Goal: Transaction & Acquisition: Purchase product/service

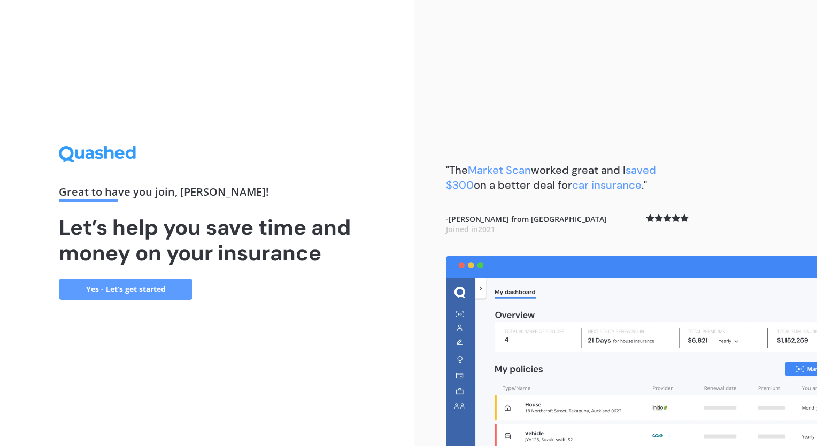
click at [150, 290] on link "Yes - Let’s get started" at bounding box center [126, 289] width 134 height 21
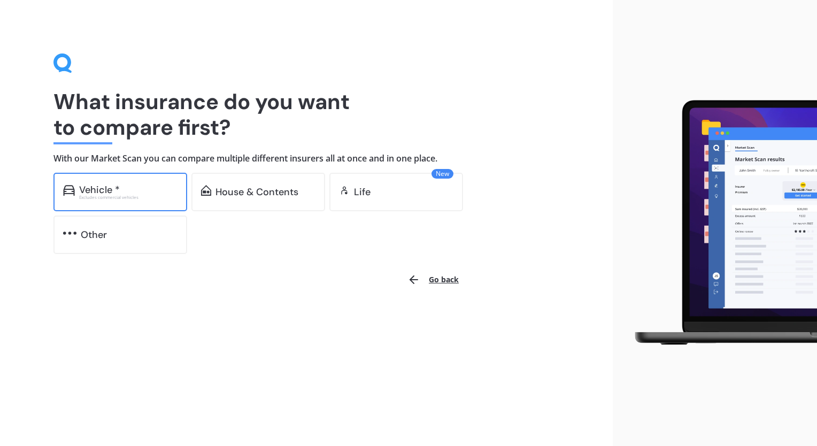
click at [144, 201] on div "Vehicle * Excludes commercial vehicles" at bounding box center [120, 192] width 134 height 39
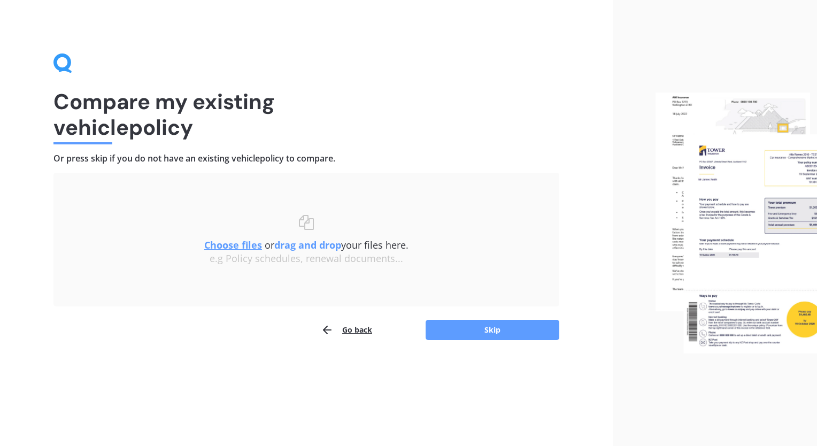
click at [331, 329] on icon "button" at bounding box center [327, 330] width 13 height 13
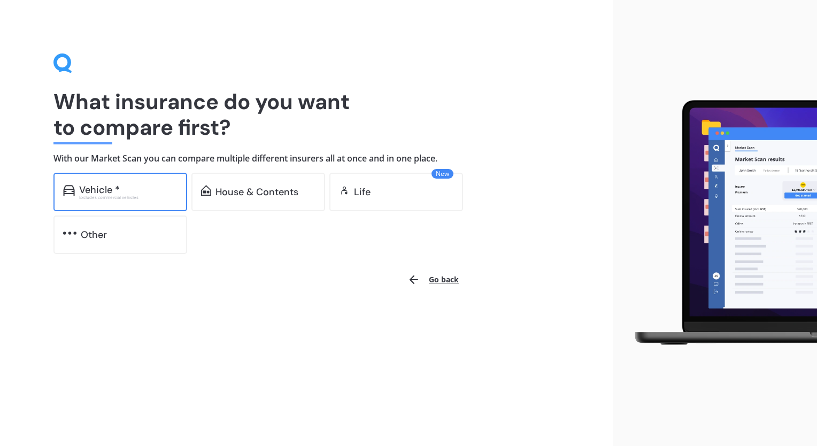
click at [94, 193] on div "Vehicle *" at bounding box center [99, 190] width 41 height 11
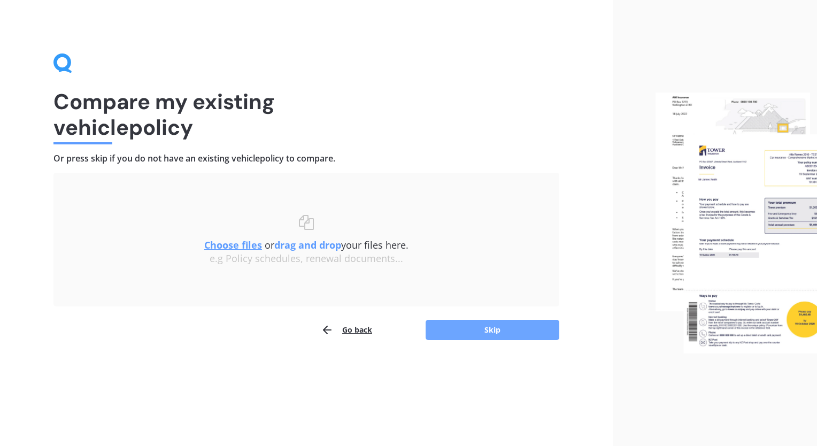
click at [486, 336] on button "Skip" at bounding box center [493, 330] width 134 height 20
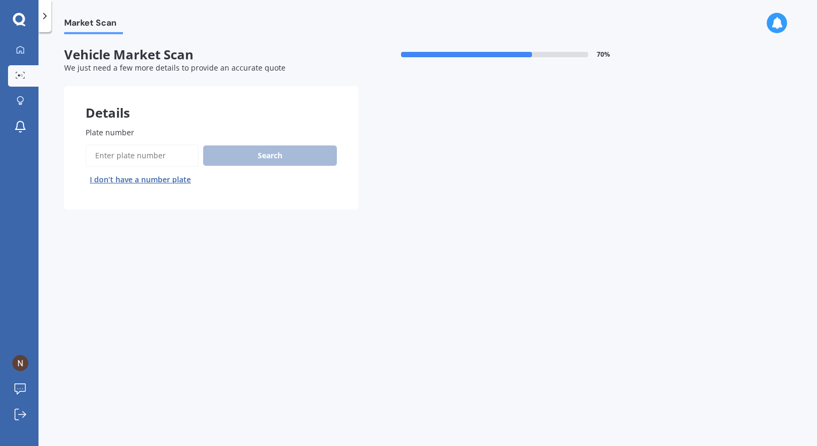
click at [150, 163] on input "Plate number" at bounding box center [142, 155] width 113 height 22
click at [111, 182] on button "I don’t have a number plate" at bounding box center [141, 179] width 110 height 17
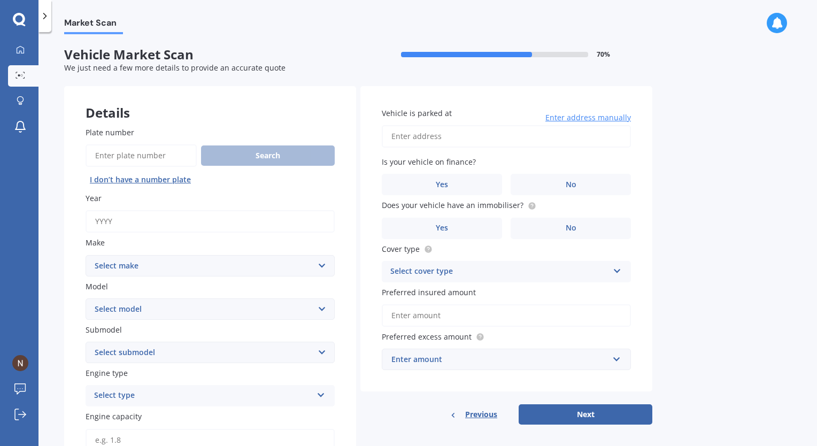
click at [183, 224] on input "Year" at bounding box center [210, 221] width 249 height 22
click at [126, 157] on input "Plate number" at bounding box center [141, 155] width 111 height 22
type input "RKB243"
click at [230, 166] on div "Search I don’t have a number plate" at bounding box center [210, 166] width 249 height 44
click at [235, 159] on button "Search" at bounding box center [268, 155] width 134 height 20
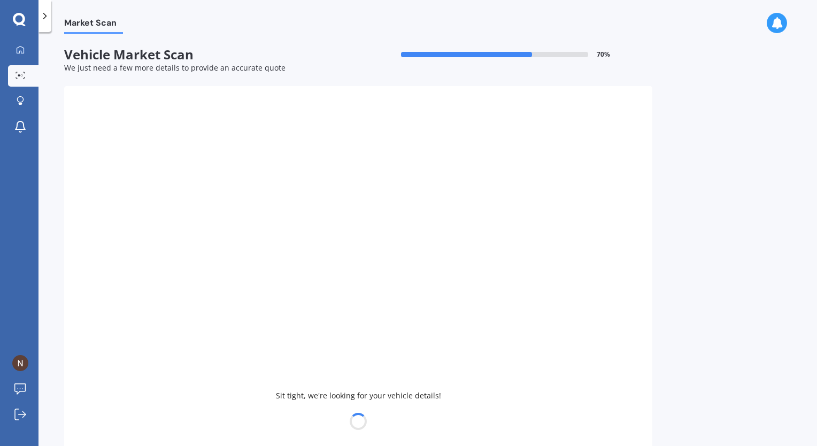
type input "2014"
select select "MAZDA"
select select "AXELA"
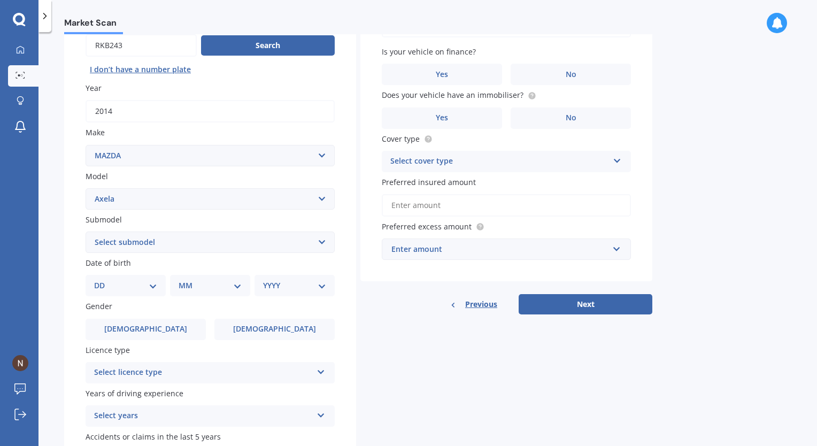
scroll to position [76, 0]
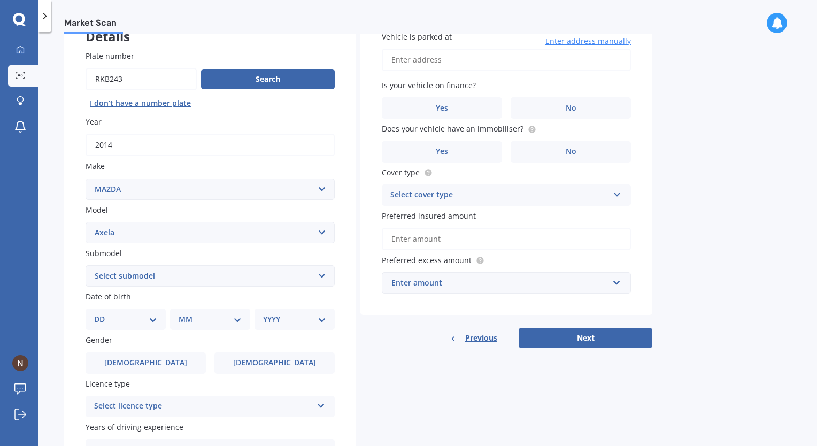
click at [232, 280] on select "Select submodel (All other) 2.3 Sporthatch 2.3 turbo Hatchback Hatchback turbo …" at bounding box center [210, 275] width 249 height 21
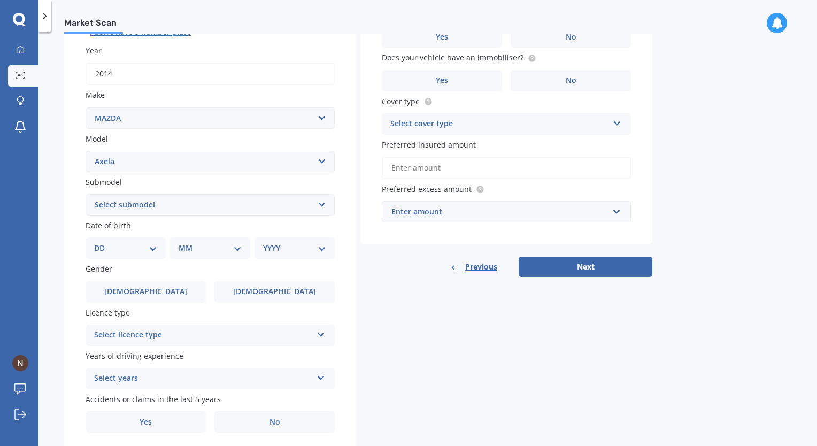
scroll to position [183, 0]
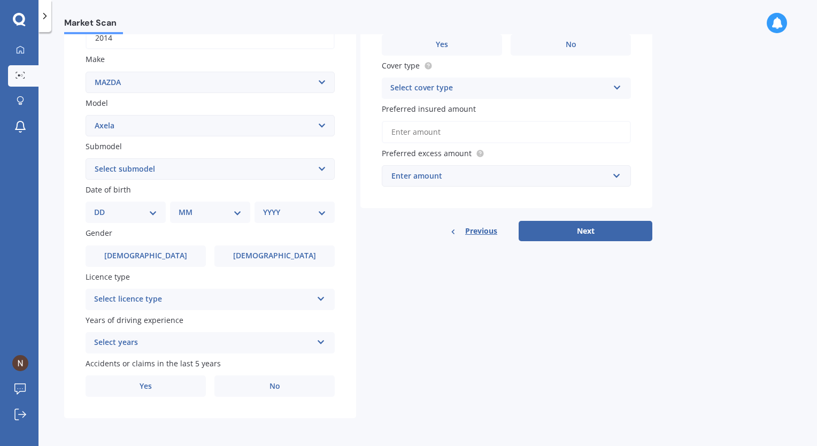
click at [171, 164] on select "Select submodel (All other) 2.3 Sporthatch 2.3 turbo Hatchback Hatchback turbo …" at bounding box center [210, 168] width 249 height 21
select select "HYBRID"
click at [86, 158] on select "Select submodel (All other) 2.3 Sporthatch 2.3 turbo Hatchback Hatchback turbo …" at bounding box center [210, 168] width 249 height 21
click at [180, 301] on div "Select licence type" at bounding box center [203, 299] width 218 height 13
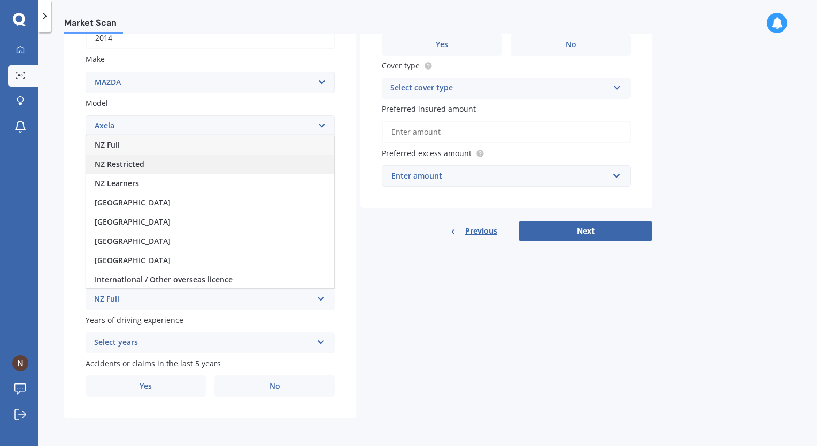
click at [152, 163] on div "NZ Restricted" at bounding box center [210, 164] width 248 height 19
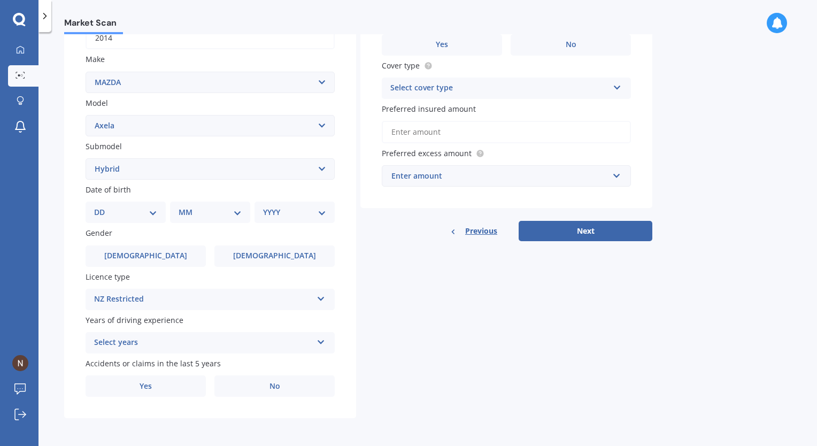
click at [185, 346] on div "Select years" at bounding box center [203, 342] width 218 height 13
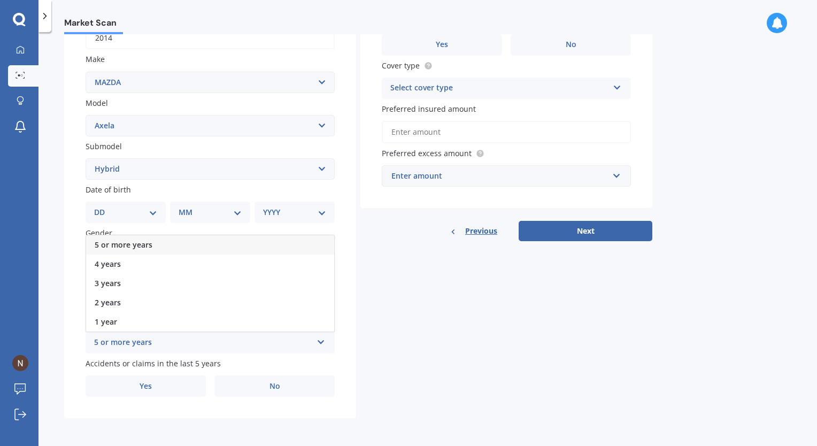
click at [154, 246] on div "5 or more years" at bounding box center [210, 244] width 248 height 19
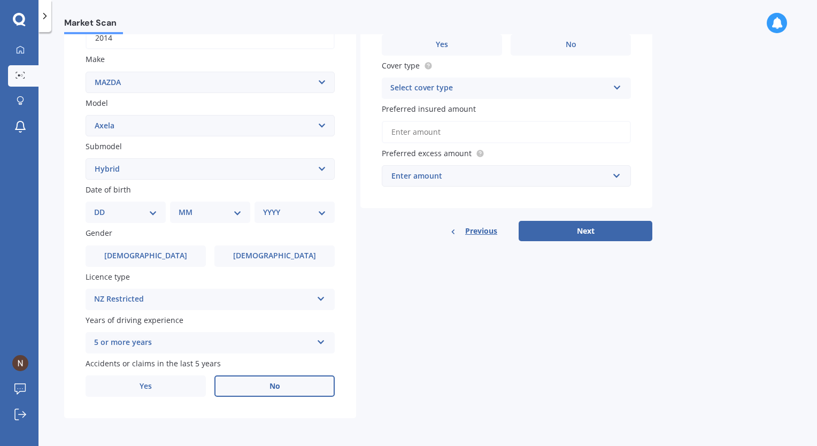
click at [274, 391] on span "No" at bounding box center [275, 386] width 11 height 9
click at [0, 0] on input "No" at bounding box center [0, 0] width 0 height 0
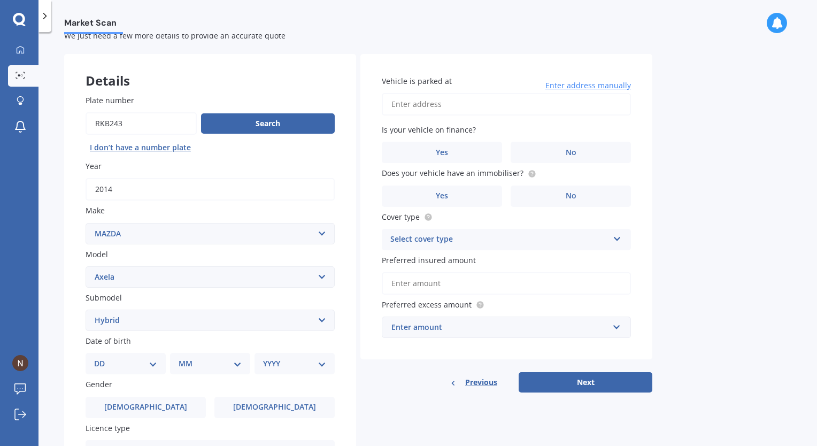
scroll to position [23, 0]
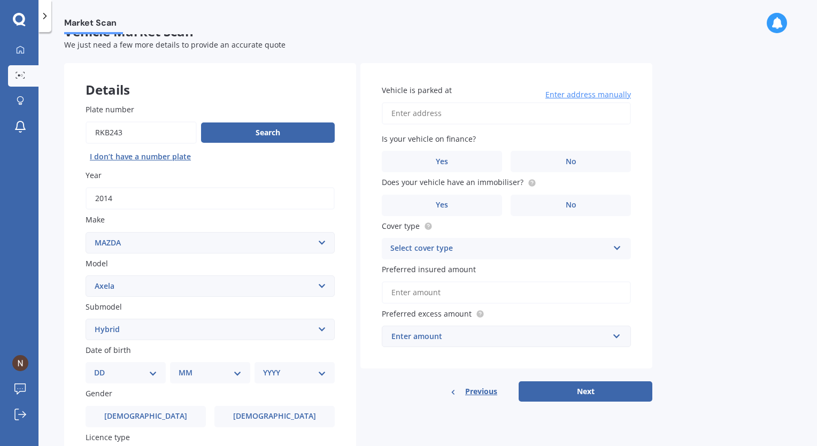
click at [471, 119] on input "Vehicle is parked at" at bounding box center [506, 113] width 249 height 22
click at [663, 149] on div "Market Scan Vehicle Market Scan 70 % We just need a few more details to provide…" at bounding box center [428, 241] width 779 height 414
click at [432, 160] on label "Yes" at bounding box center [442, 161] width 120 height 21
click at [0, 0] on input "Yes" at bounding box center [0, 0] width 0 height 0
click at [487, 216] on div "Vehicle is parked at Enter address manually Is your vehicle on finance? Yes No …" at bounding box center [507, 216] width 292 height 306
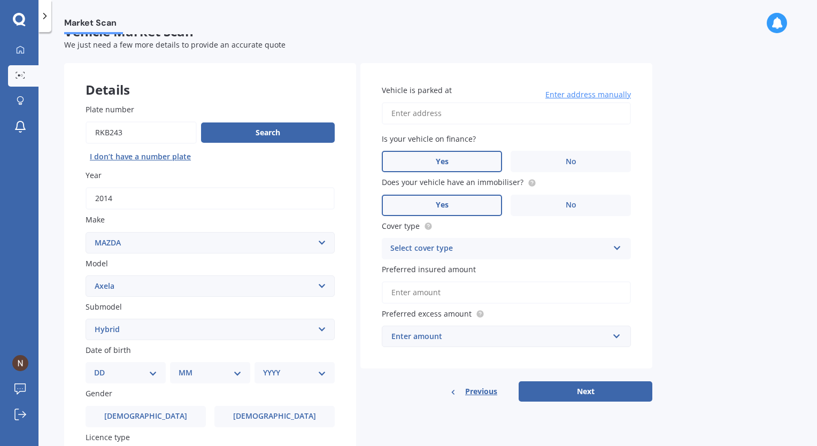
click at [486, 206] on label "Yes" at bounding box center [442, 205] width 120 height 21
click at [0, 0] on input "Yes" at bounding box center [0, 0] width 0 height 0
click at [454, 249] on div "Select cover type" at bounding box center [499, 248] width 218 height 13
click at [461, 269] on div "Comprehensive" at bounding box center [506, 269] width 248 height 19
click at [475, 295] on input "Preferred insured amount" at bounding box center [506, 292] width 249 height 22
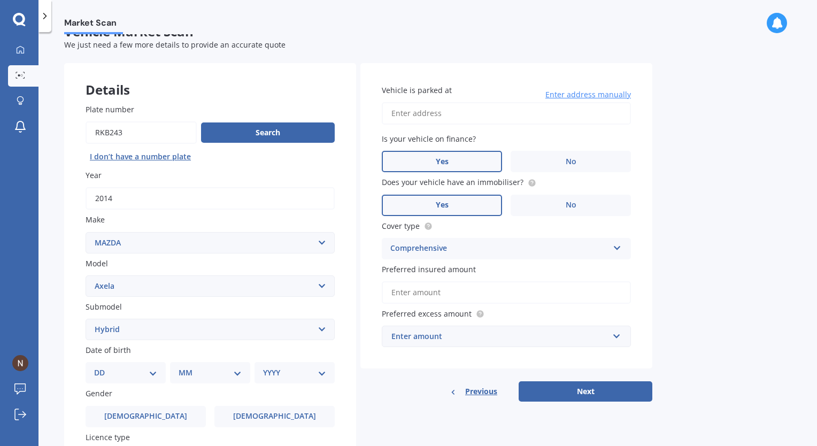
click at [475, 295] on input "Preferred insured amount" at bounding box center [506, 292] width 249 height 22
click at [435, 112] on input "Vehicle is parked at" at bounding box center [506, 113] width 249 height 22
type input "47 Saint Paul Street, Auckland Central, Auckland 1010"
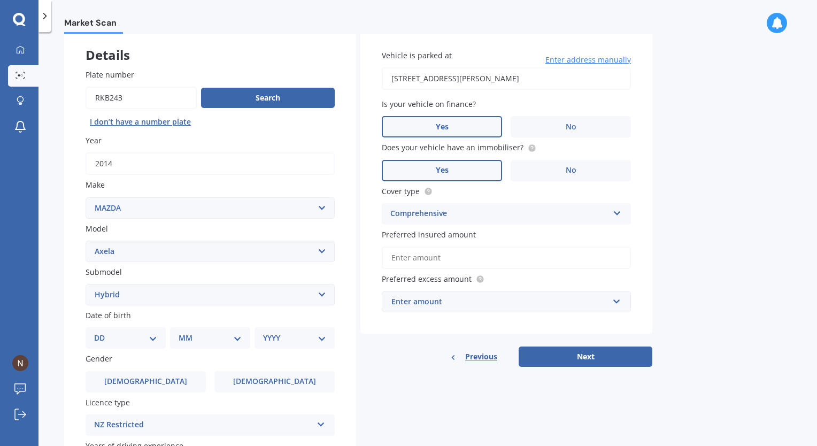
scroll to position [76, 0]
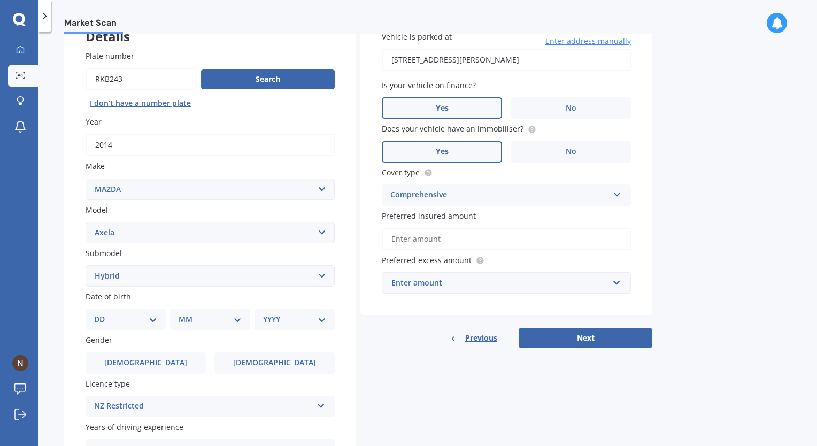
click at [479, 230] on input "Preferred insured amount" at bounding box center [506, 239] width 249 height 22
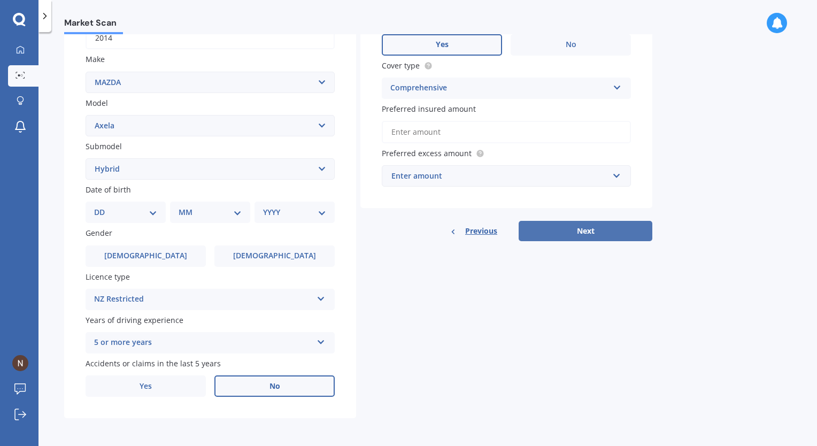
click at [551, 236] on button "Next" at bounding box center [586, 231] width 134 height 20
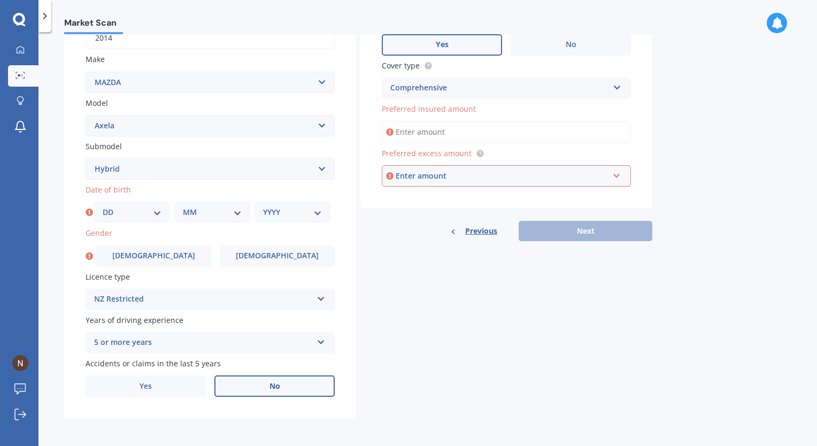
click at [112, 219] on div "DD 01 02 03 04 05 06 07 08 09 10 11 12 13 14 15 16 17 18 19 20 21 22 23 24 25 2…" at bounding box center [132, 212] width 76 height 21
click at [116, 216] on select "DD 01 02 03 04 05 06 07 08 09 10 11 12 13 14 15 16 17 18 19 20 21 22 23 24 25 2…" at bounding box center [132, 212] width 59 height 12
select select "13"
click at [103, 206] on select "DD 01 02 03 04 05 06 07 08 09 10 11 12 13 14 15 16 17 18 19 20 21 22 23 24 25 2…" at bounding box center [132, 212] width 59 height 12
click at [190, 209] on select "MM 01 02 03 04 05 06 07 08 09 10 11 12" at bounding box center [212, 212] width 59 height 12
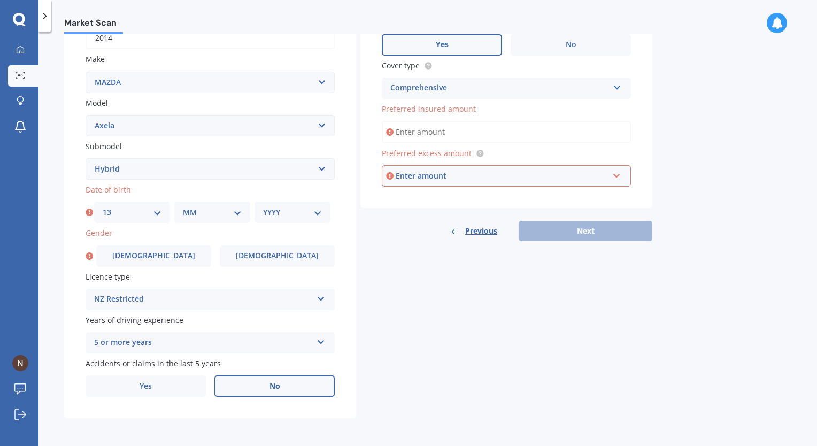
select select "09"
click at [183, 206] on select "MM 01 02 03 04 05 06 07 08 09 10 11 12" at bounding box center [212, 212] width 59 height 12
click at [273, 220] on div "YYYY 2025 2024 2023 2022 2021 2020 2019 2018 2017 2016 2015 2014 2013 2012 2011…" at bounding box center [293, 212] width 76 height 21
click at [275, 213] on select "YYYY 2025 2024 2023 2022 2021 2020 2019 2018 2017 2016 2015 2014 2013 2012 2011…" at bounding box center [292, 212] width 59 height 12
select select "1992"
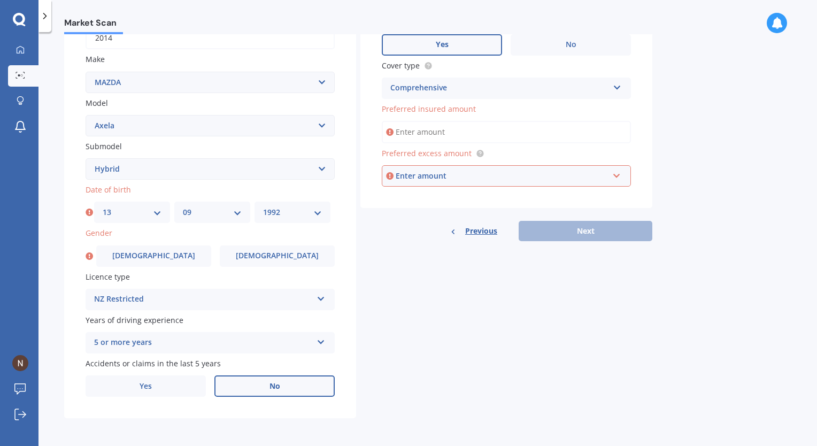
click at [263, 206] on select "YYYY 2025 2024 2023 2022 2021 2020 2019 2018 2017 2016 2015 2014 2013 2012 2011…" at bounding box center [292, 212] width 59 height 12
click at [137, 299] on div "NZ Restricted" at bounding box center [203, 299] width 218 height 13
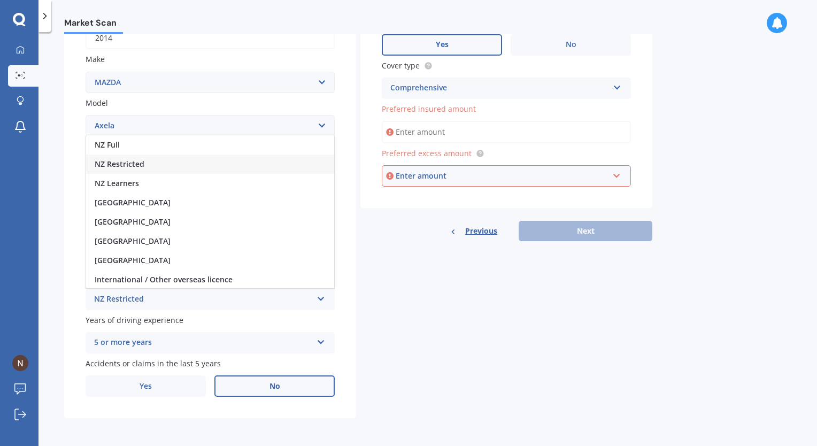
click at [140, 299] on div "NZ Restricted" at bounding box center [203, 299] width 218 height 13
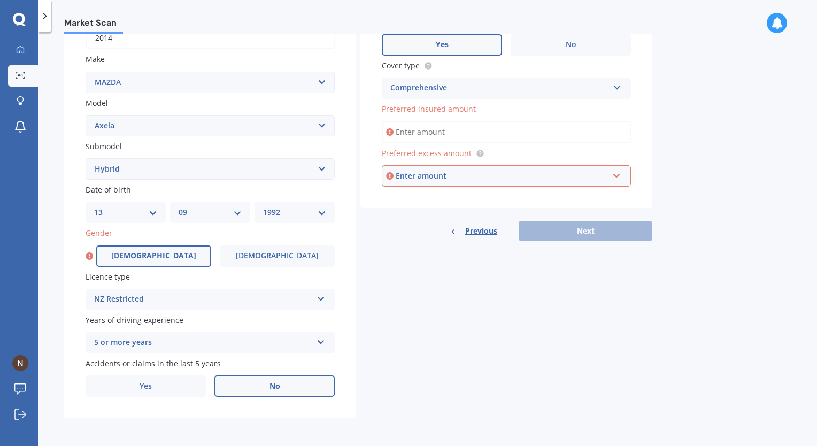
click at [125, 254] on label "Male" at bounding box center [153, 256] width 115 height 21
click at [0, 0] on input "Male" at bounding box center [0, 0] width 0 height 0
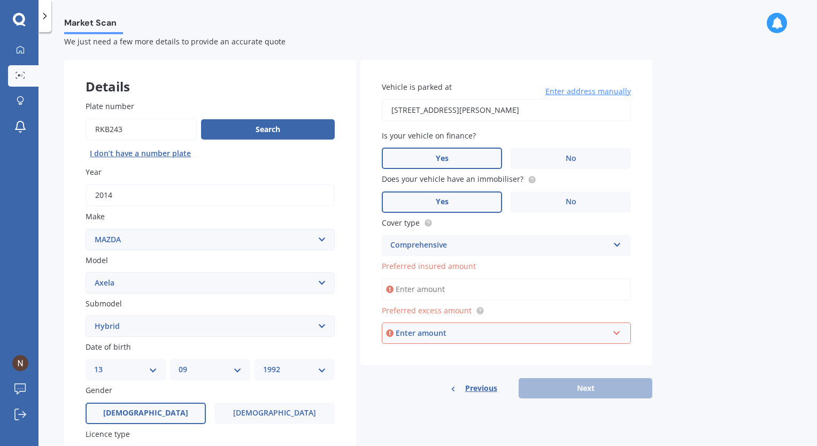
scroll to position [23, 0]
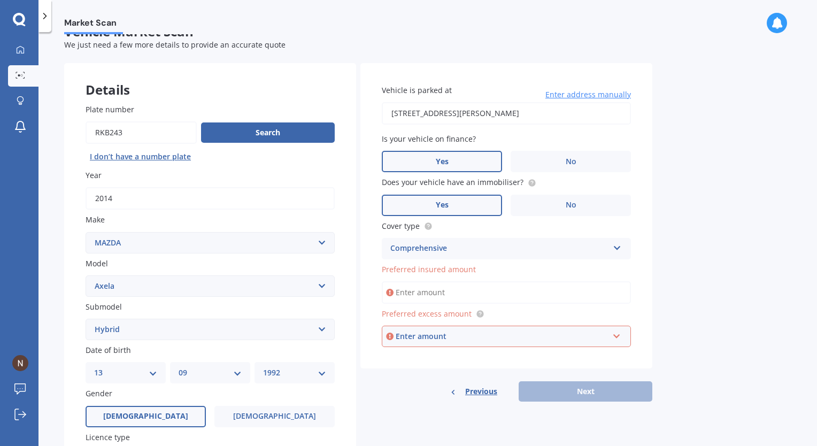
click at [446, 288] on input "Preferred insured amount" at bounding box center [506, 292] width 249 height 22
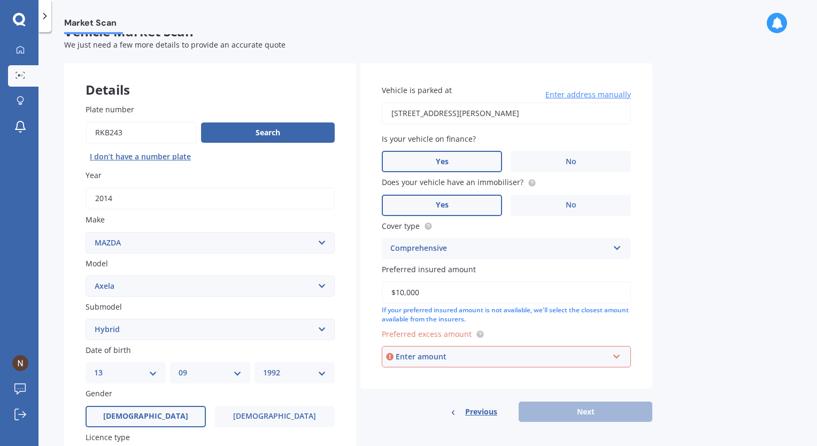
type input "$10,000"
click at [464, 362] on div "Enter amount" at bounding box center [502, 357] width 213 height 12
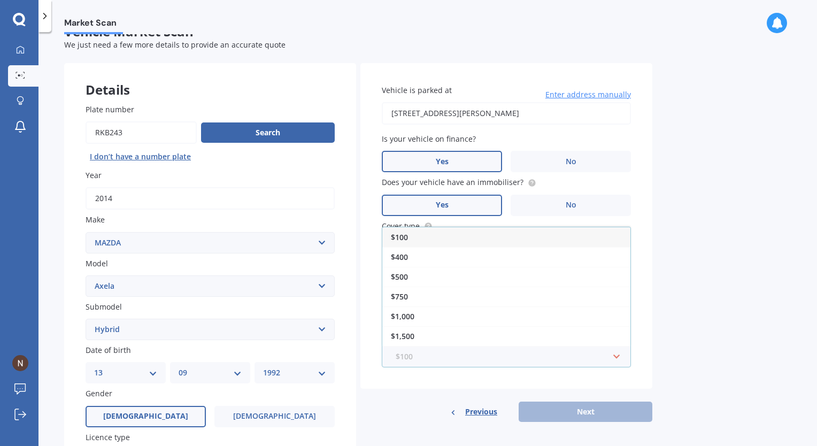
click at [461, 352] on input "text" at bounding box center [503, 357] width 240 height 20
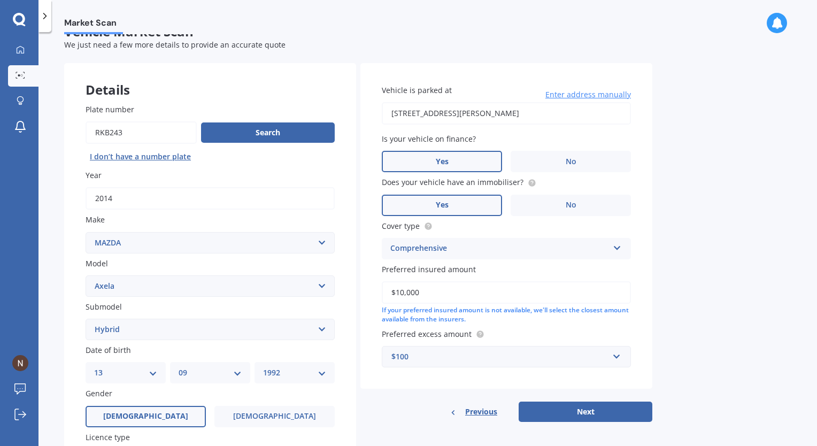
click at [668, 331] on div "Market Scan Vehicle Market Scan 70 % We just need a few more details to provide…" at bounding box center [428, 241] width 779 height 414
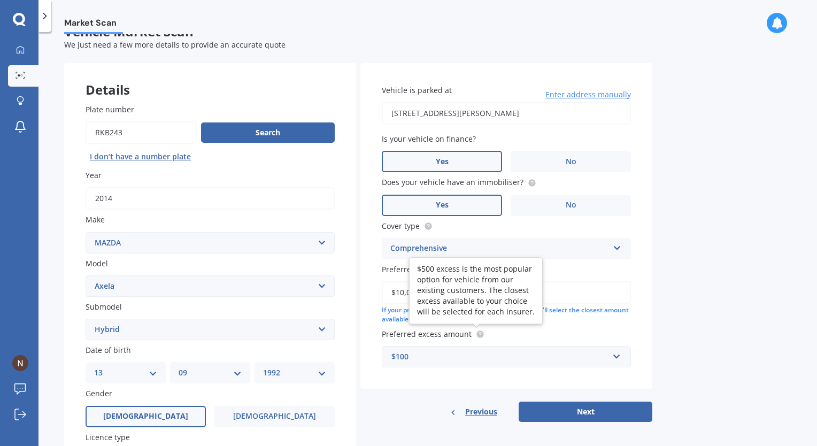
click at [477, 332] on circle at bounding box center [480, 334] width 7 height 7
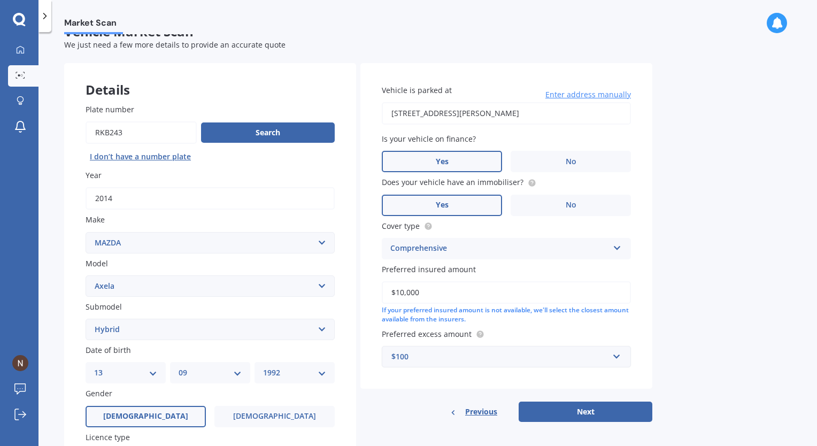
click at [451, 352] on div "$100" at bounding box center [500, 357] width 217 height 12
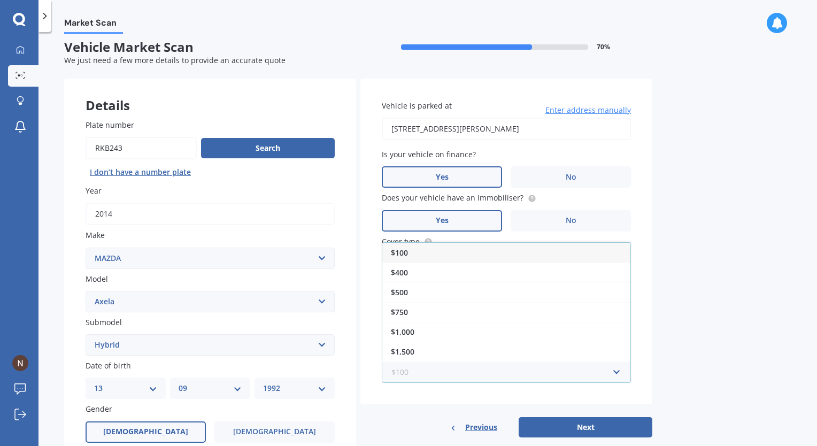
scroll to position [0, 0]
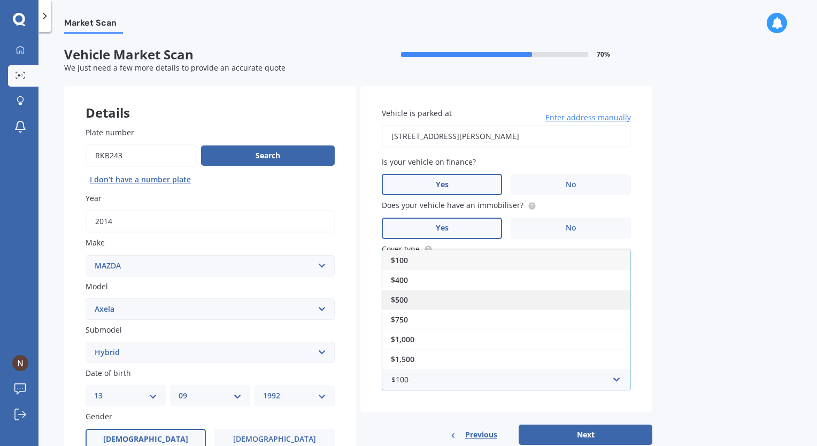
click at [413, 305] on div "$500" at bounding box center [506, 300] width 248 height 20
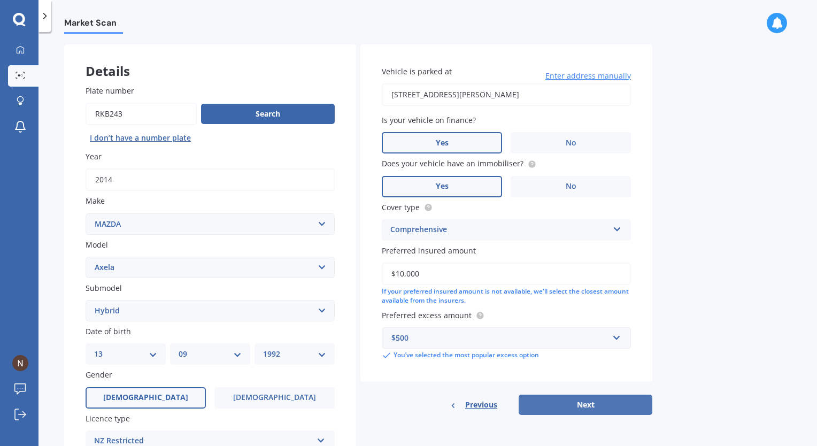
scroll to position [107, 0]
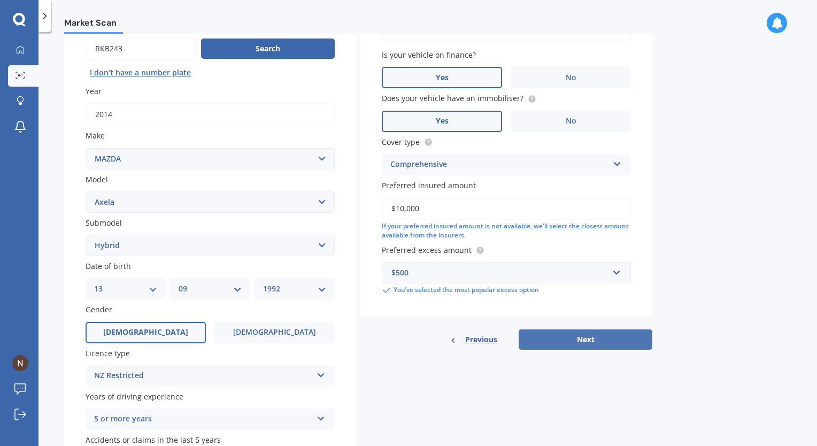
click at [553, 343] on button "Next" at bounding box center [586, 339] width 134 height 20
select select "13"
select select "09"
select select "1992"
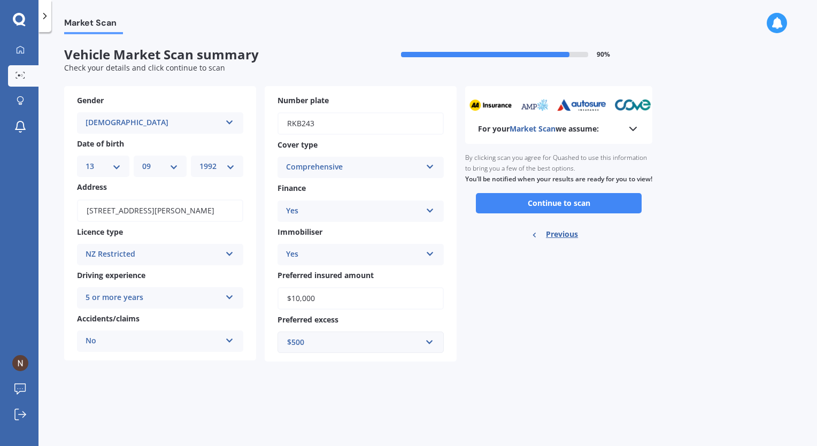
scroll to position [0, 0]
click at [537, 213] on button "Continue to scan" at bounding box center [559, 203] width 166 height 20
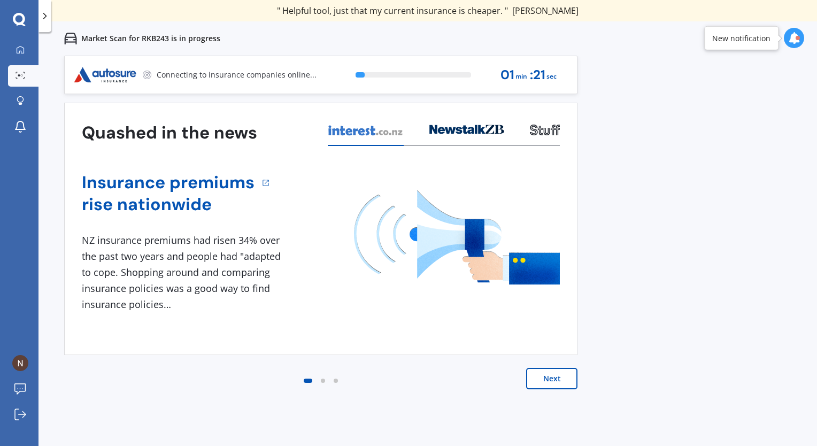
click at [554, 374] on button "Next" at bounding box center [551, 378] width 51 height 21
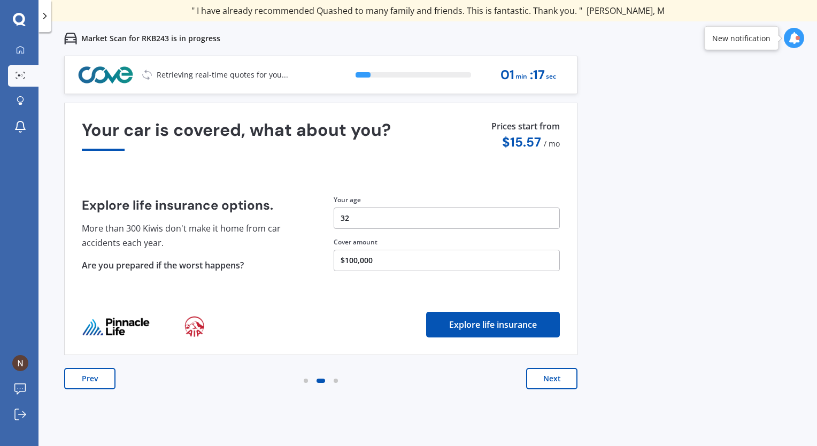
click at [554, 374] on button "Next" at bounding box center [551, 378] width 51 height 21
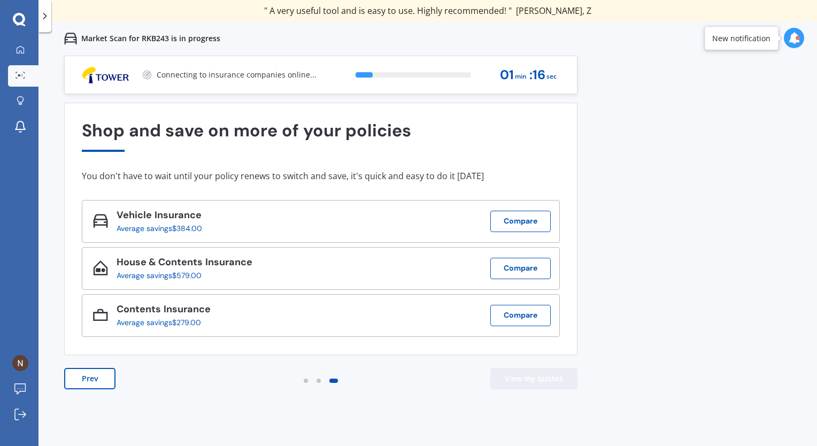
click at [554, 374] on button "View my quotes" at bounding box center [533, 378] width 87 height 21
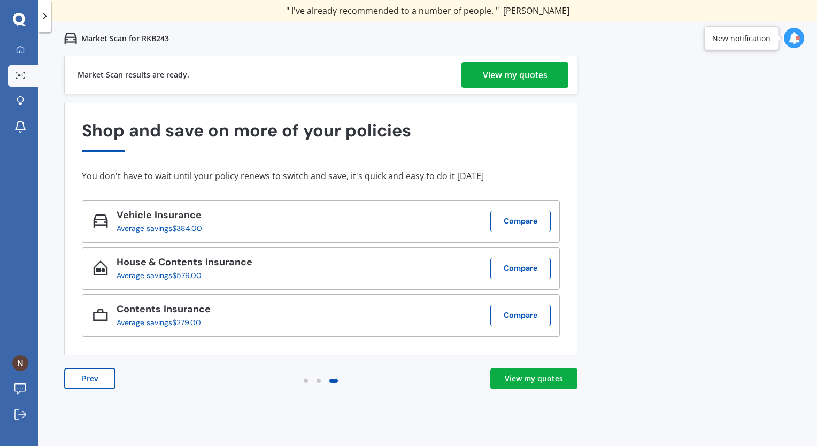
click at [519, 76] on div "View my quotes" at bounding box center [515, 75] width 65 height 26
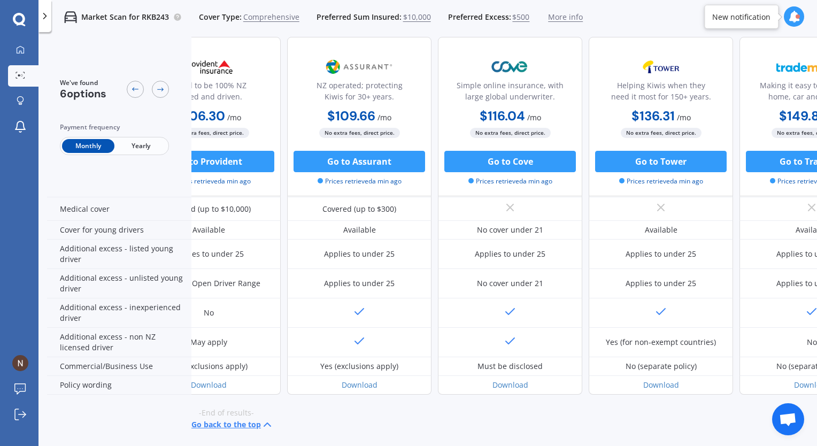
scroll to position [518, 0]
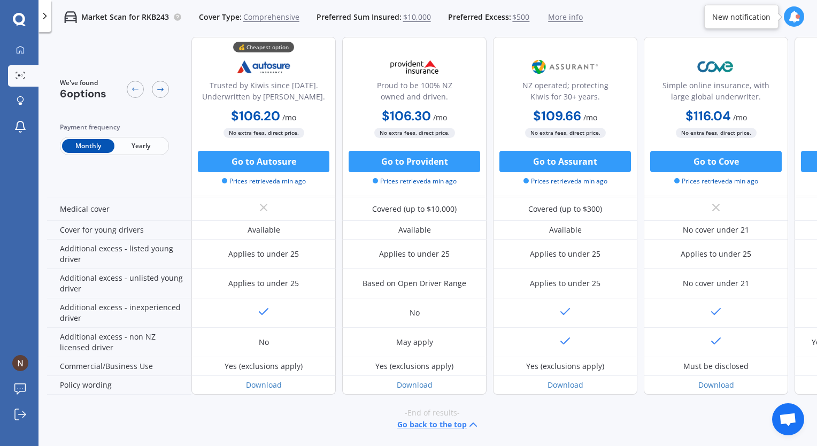
drag, startPoint x: 434, startPoint y: 446, endPoint x: 511, endPoint y: 448, distance: 77.1
click at [511, 446] on html "We are experiencing high volume of Market Scans . Just a heads up we will have …" at bounding box center [408, 223] width 817 height 446
click at [127, 149] on span "Yearly" at bounding box center [140, 146] width 52 height 14
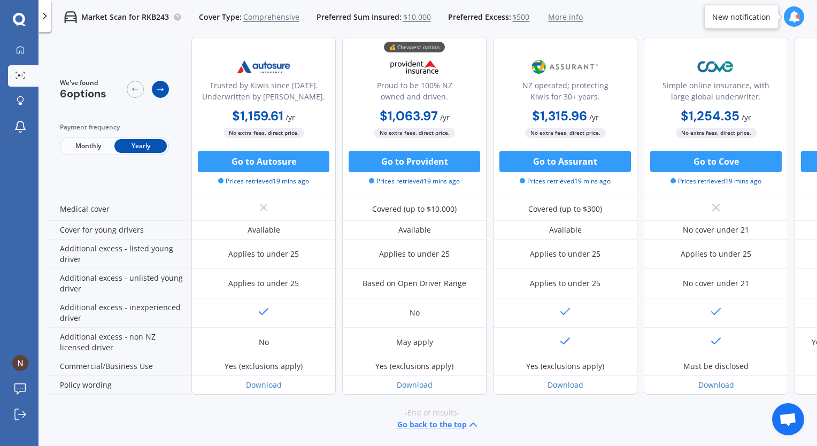
click at [158, 95] on div at bounding box center [160, 89] width 17 height 17
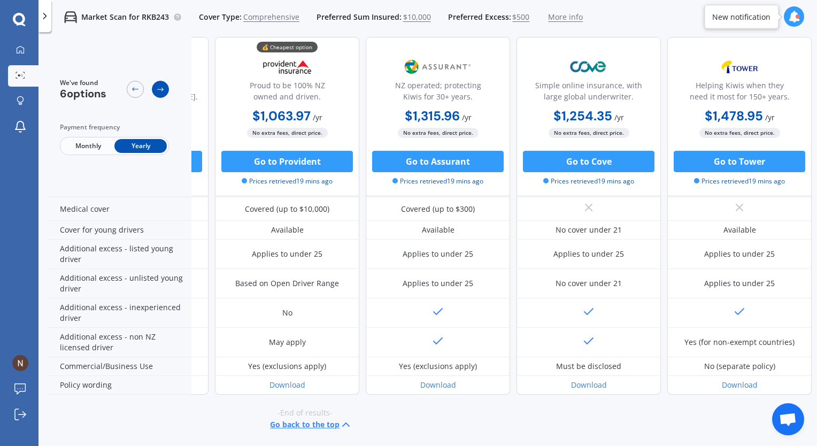
scroll to position [518, 144]
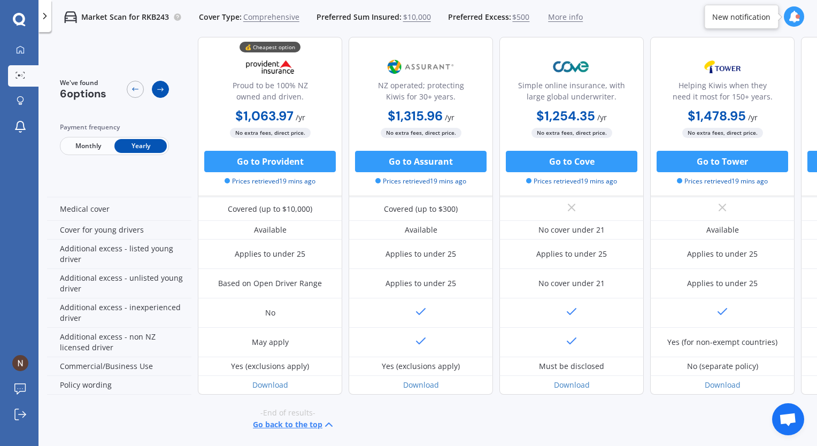
click at [158, 92] on icon at bounding box center [160, 89] width 9 height 9
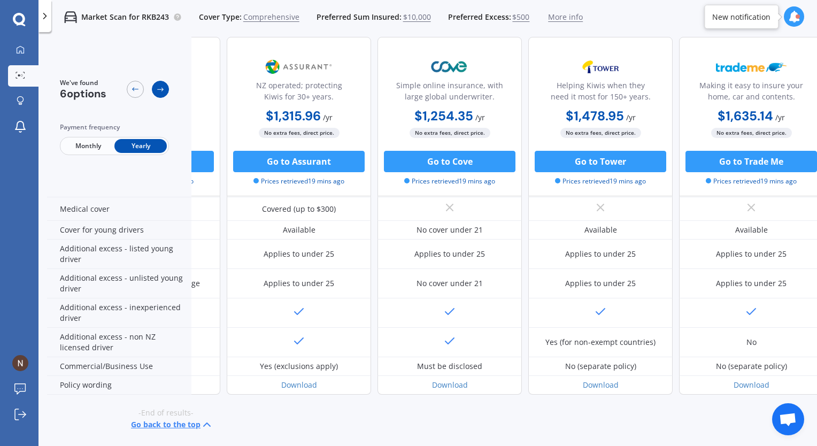
scroll to position [518, 278]
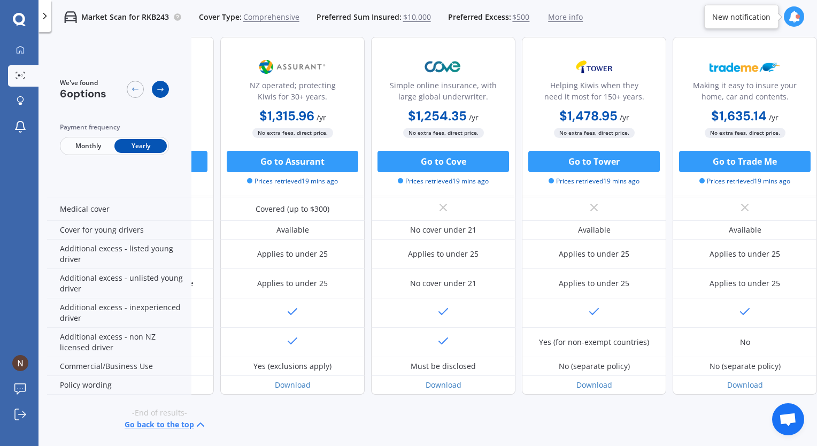
click at [158, 92] on icon at bounding box center [160, 89] width 9 height 9
click at [129, 89] on div at bounding box center [135, 89] width 17 height 17
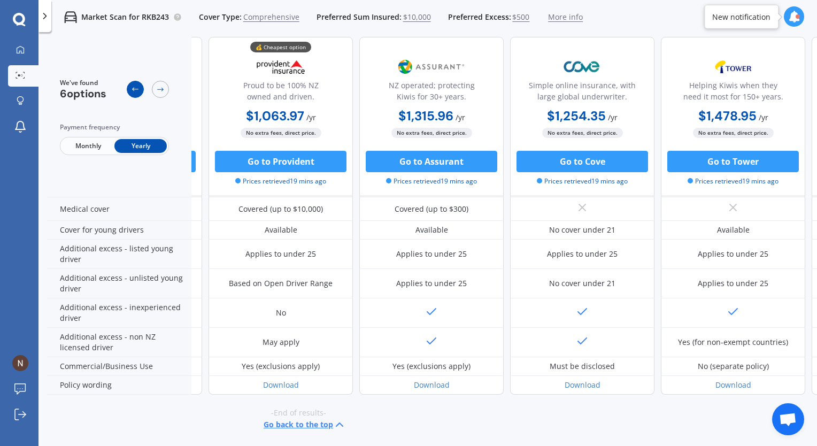
click at [129, 89] on div at bounding box center [135, 89] width 17 height 17
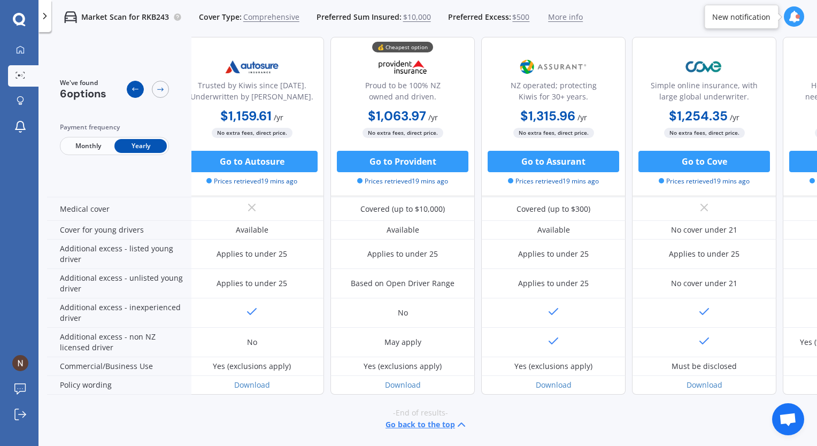
scroll to position [518, 0]
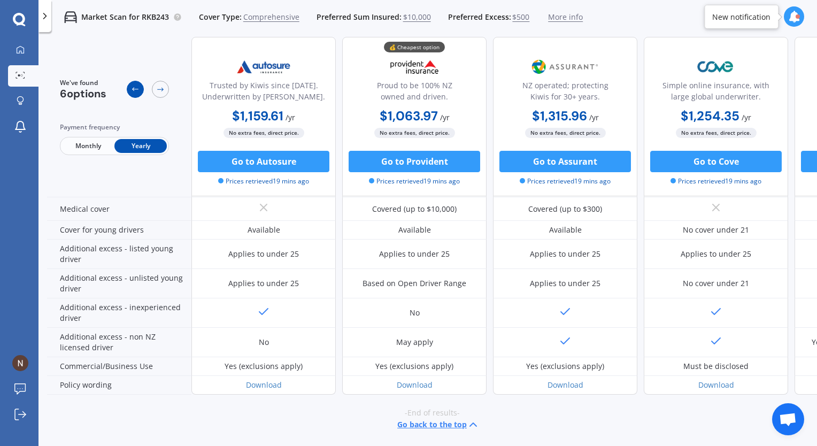
click at [129, 89] on div at bounding box center [135, 89] width 17 height 17
